Goal: Transaction & Acquisition: Book appointment/travel/reservation

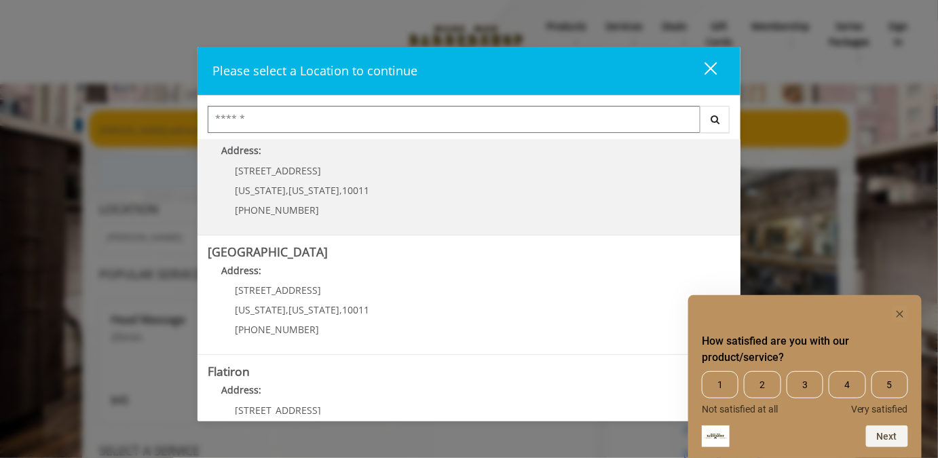
scroll to position [145, 0]
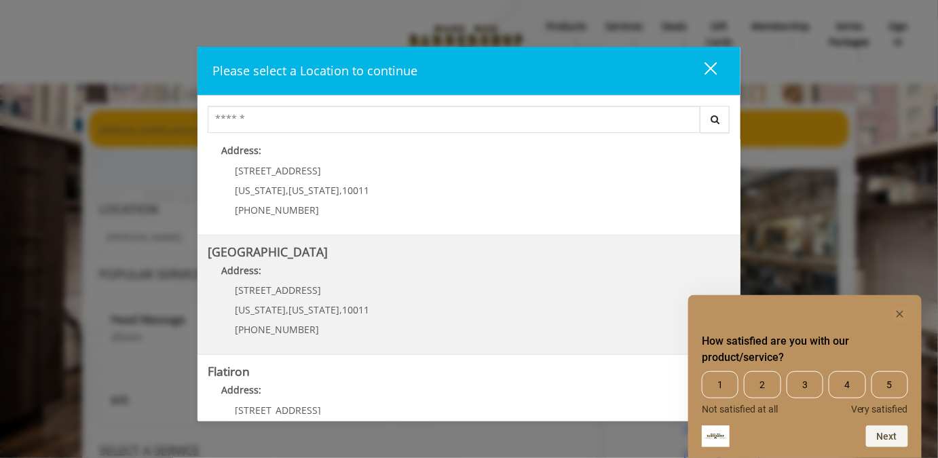
click at [309, 271] on Street "Address:" at bounding box center [469, 274] width 523 height 22
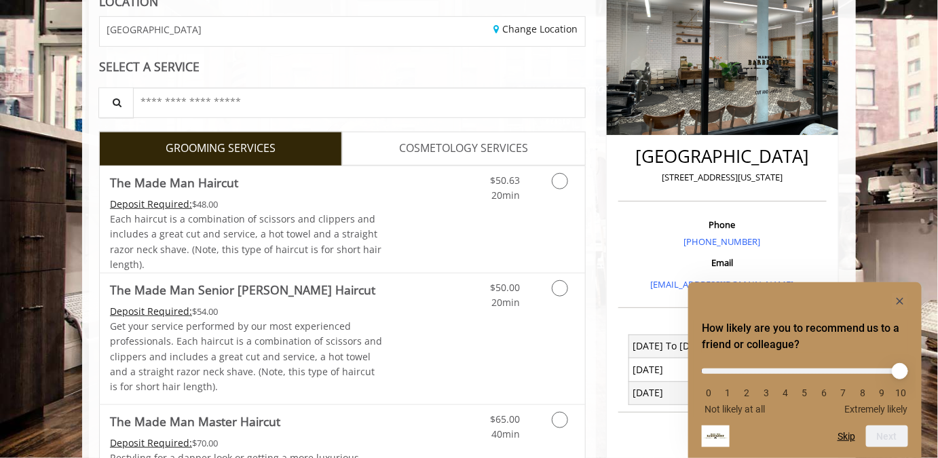
scroll to position [209, 0]
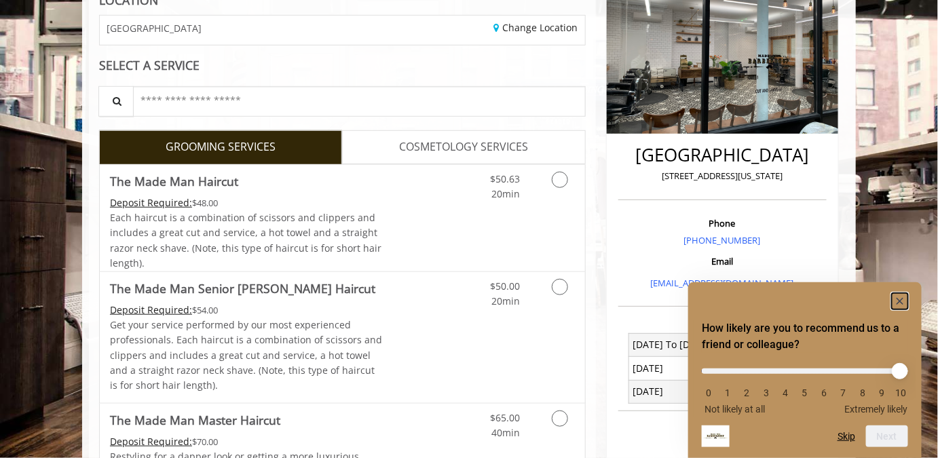
click at [897, 298] on rect "Hide survey" at bounding box center [900, 301] width 16 height 16
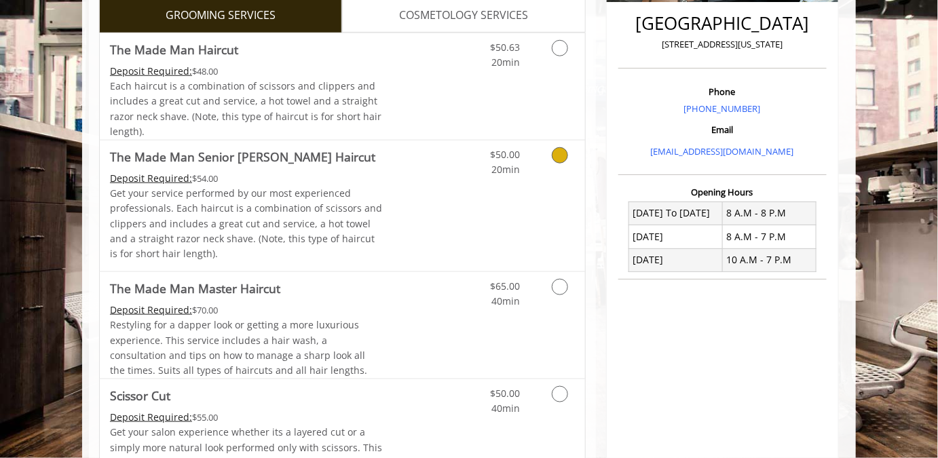
scroll to position [344, 0]
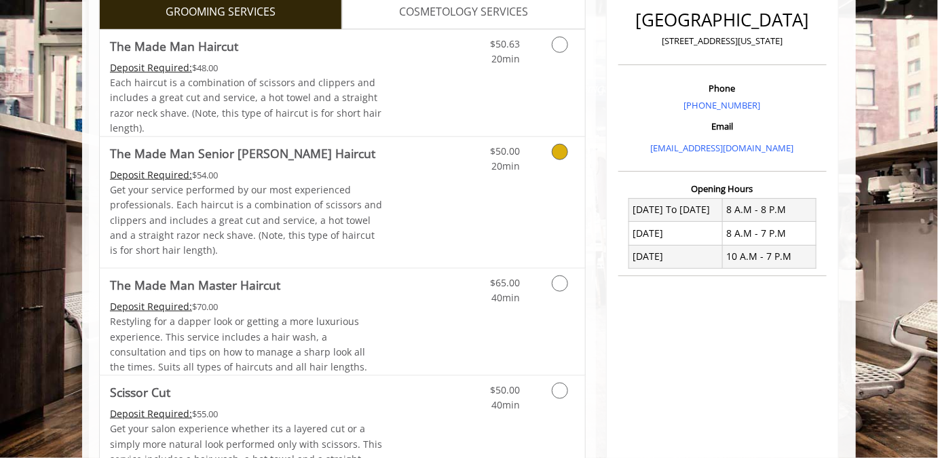
click at [563, 160] on icon "Grooming services" at bounding box center [560, 152] width 16 height 16
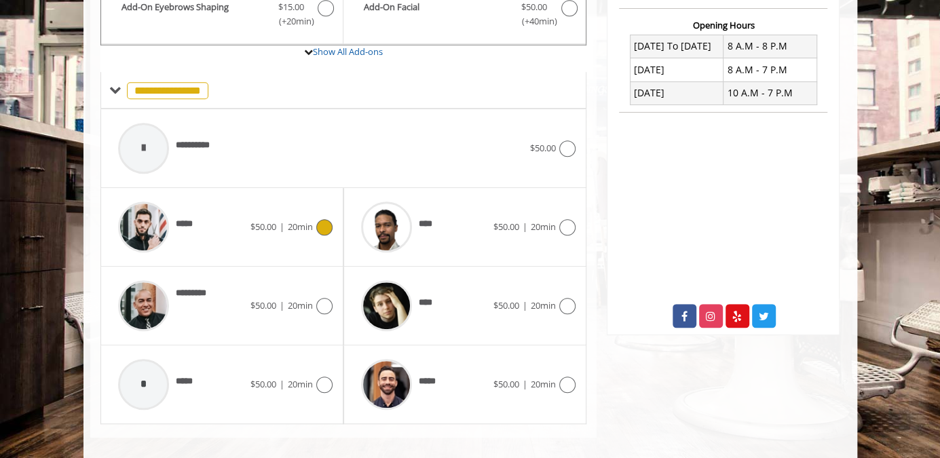
scroll to position [562, 0]
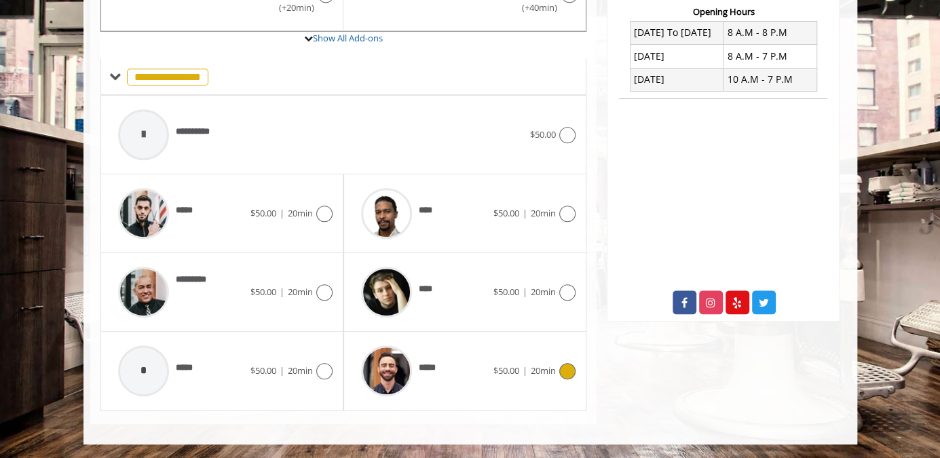
click at [564, 371] on icon at bounding box center [567, 371] width 16 height 16
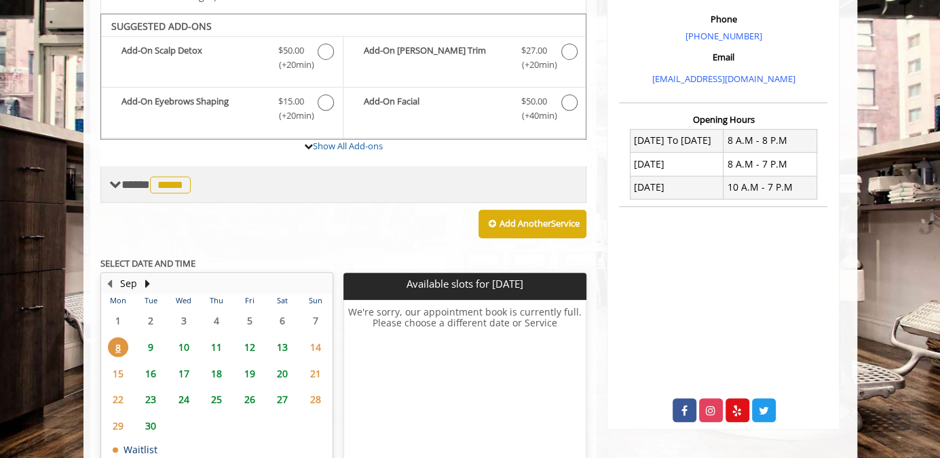
scroll to position [410, 0]
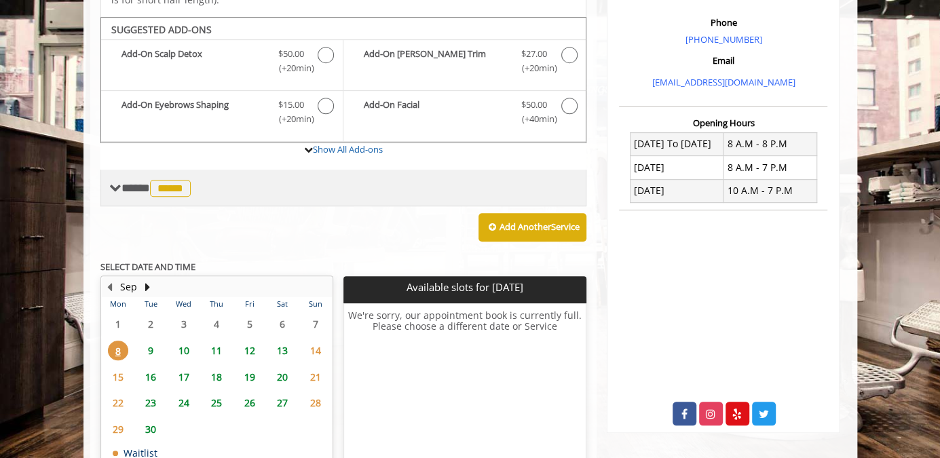
click at [180, 197] on span "*****" at bounding box center [170, 188] width 41 height 17
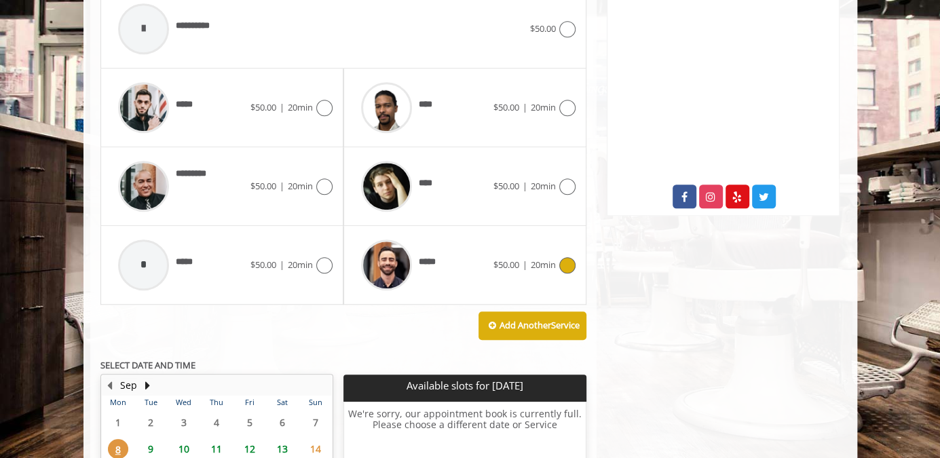
scroll to position [628, 0]
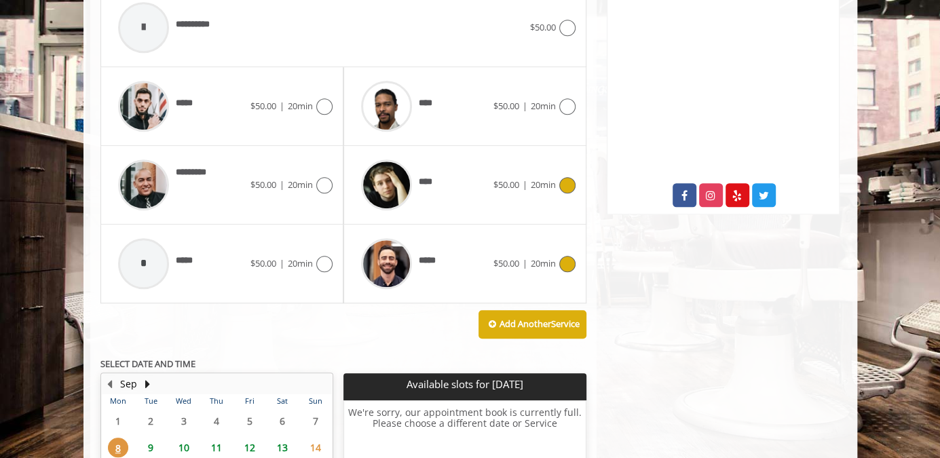
click at [438, 194] on span "****" at bounding box center [431, 184] width 24 height 19
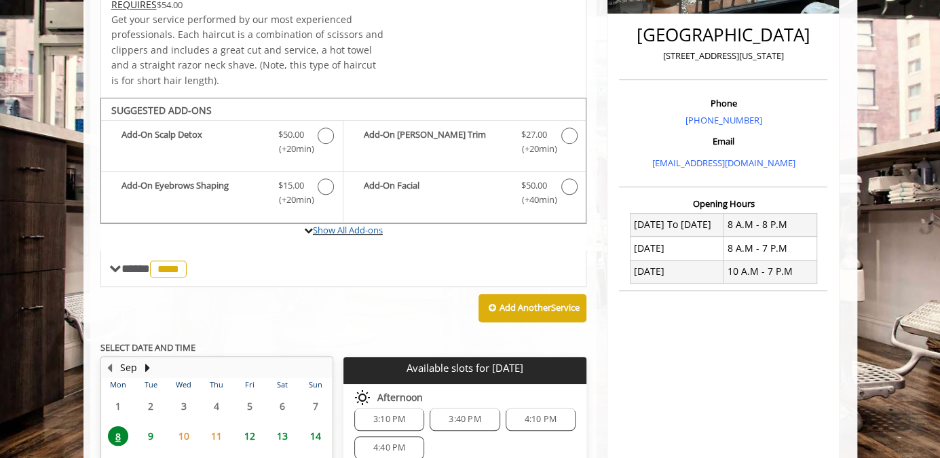
scroll to position [310, 0]
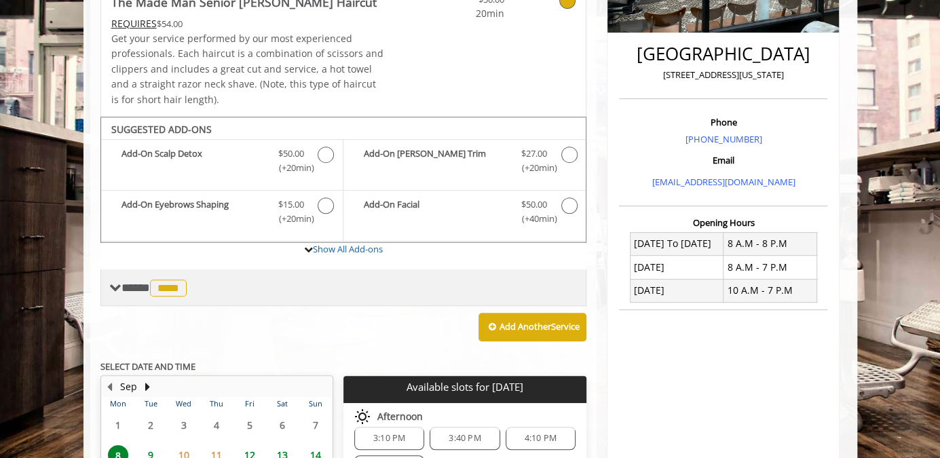
click at [181, 297] on span "****" at bounding box center [168, 288] width 37 height 17
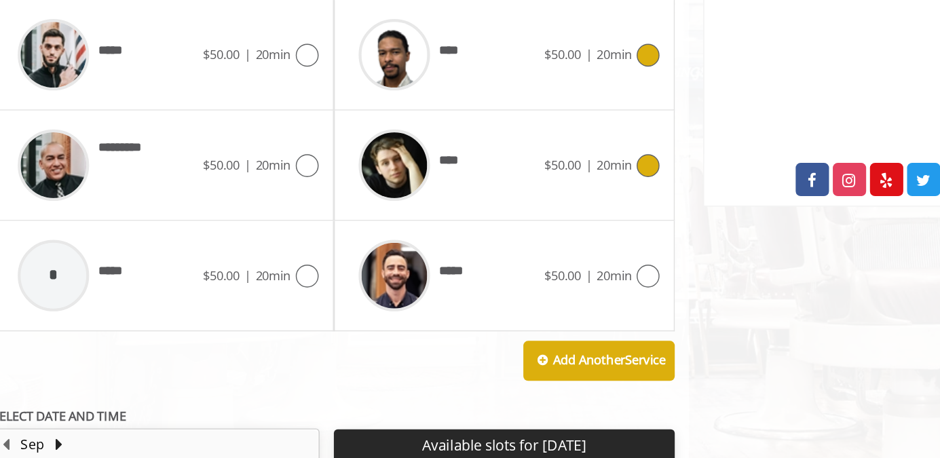
scroll to position [658, 0]
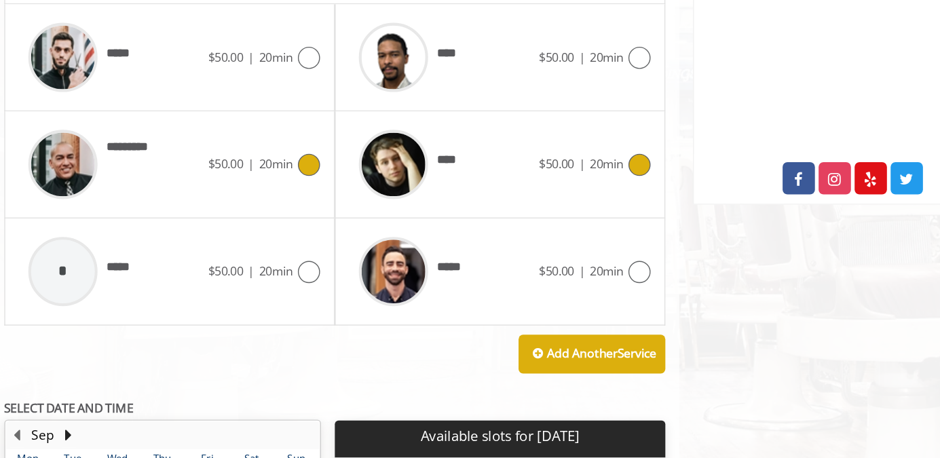
click at [321, 164] on icon at bounding box center [324, 156] width 16 height 16
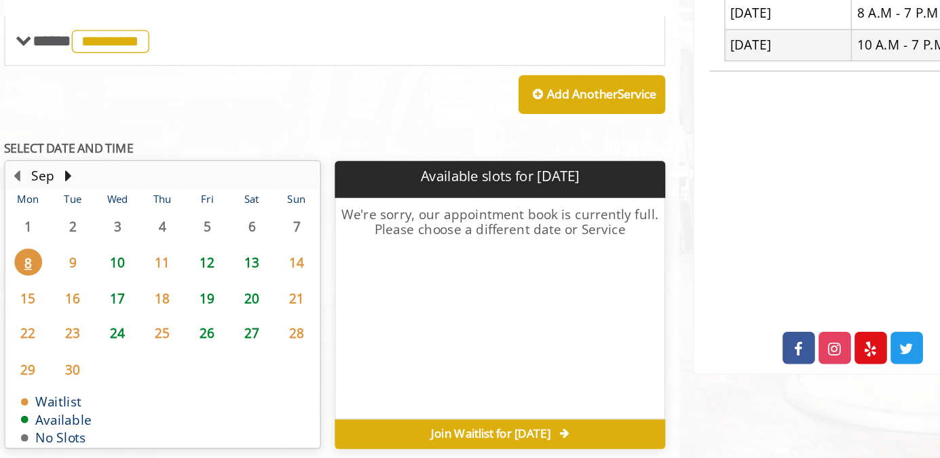
scroll to position [446, 0]
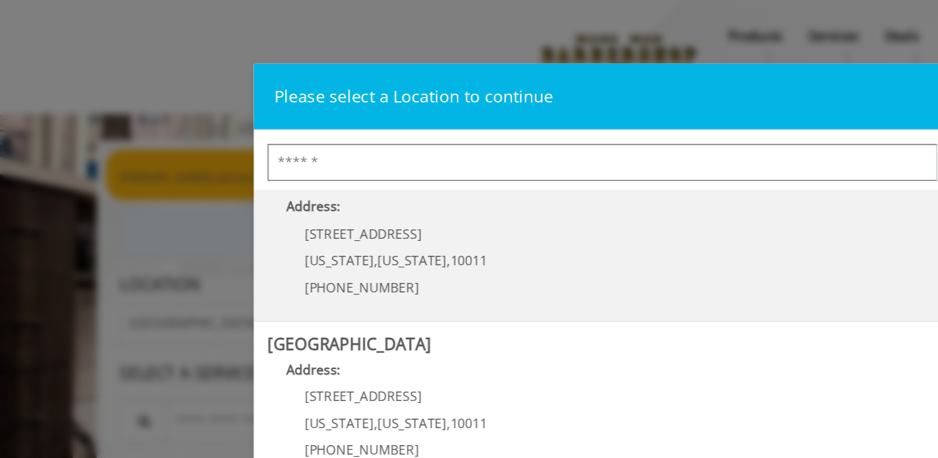
scroll to position [145, 0]
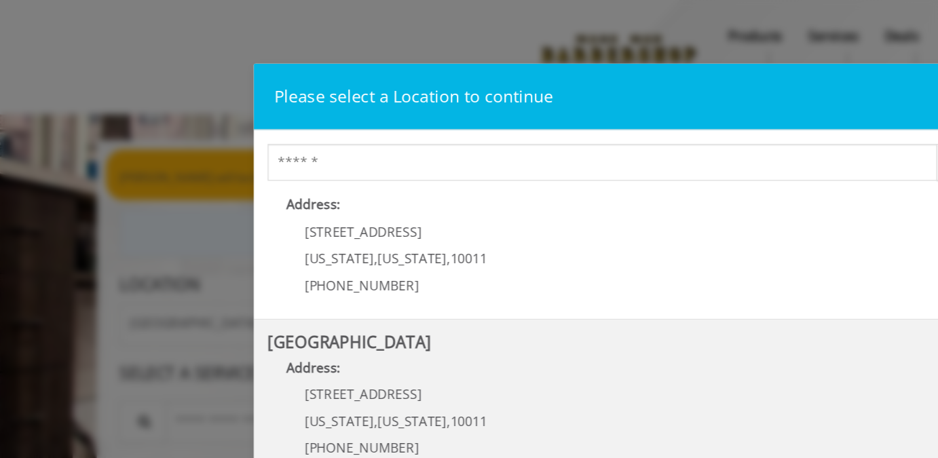
click at [303, 275] on Street "Address:" at bounding box center [469, 274] width 523 height 22
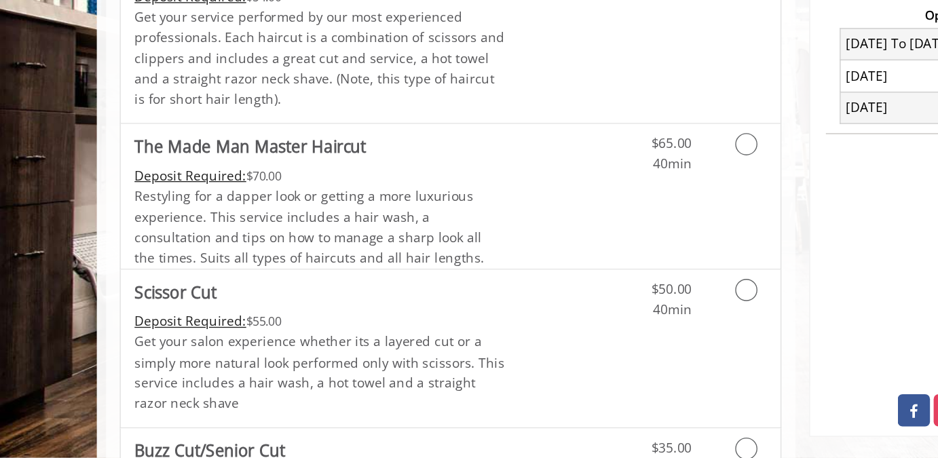
scroll to position [401, 0]
